Goal: Task Accomplishment & Management: Manage account settings

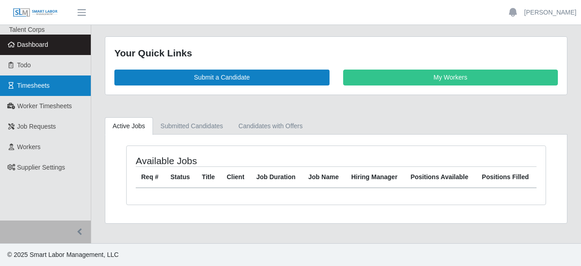
click at [45, 83] on span "Timesheets" at bounding box center [33, 85] width 33 height 7
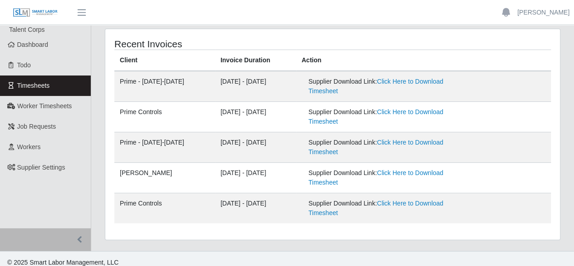
click at [517, 13] on li at bounding box center [506, 12] width 23 height 15
click at [548, 12] on link "[PERSON_NAME]" at bounding box center [543, 13] width 52 height 10
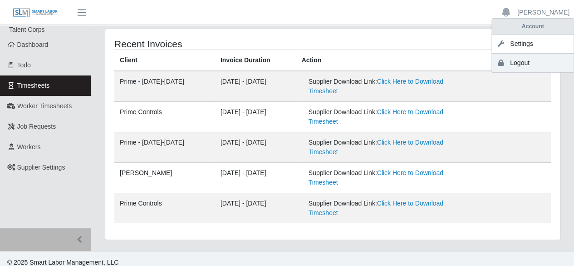
click at [527, 63] on link "Logout" at bounding box center [533, 63] width 82 height 19
